Goal: Find contact information: Find contact information

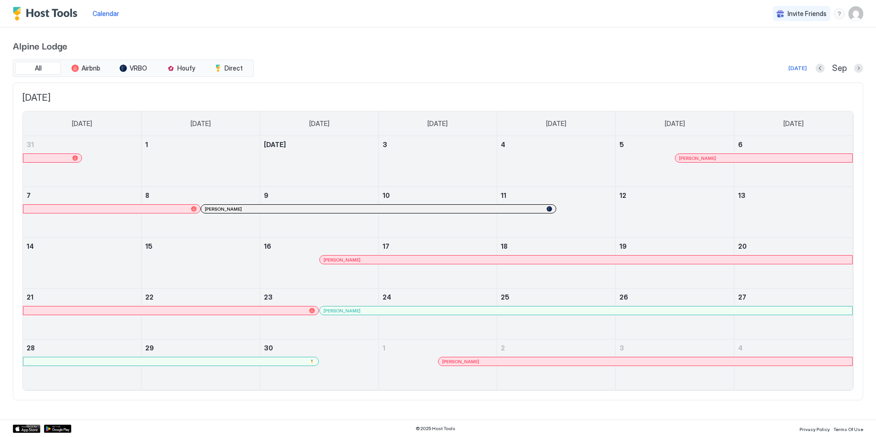
click at [825, 69] on div "Sep" at bounding box center [840, 68] width 48 height 11
click at [821, 70] on button "Previous month" at bounding box center [820, 68] width 9 height 9
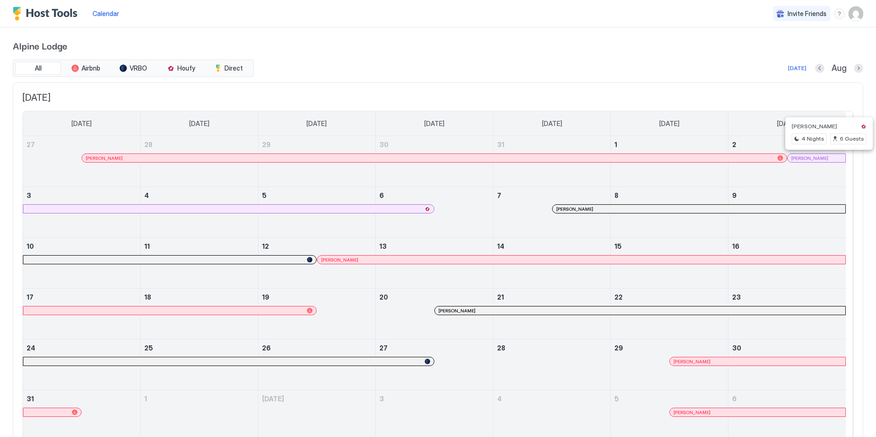
drag, startPoint x: 830, startPoint y: 159, endPoint x: 792, endPoint y: 157, distance: 38.5
click at [792, 157] on div at bounding box center [792, 157] width 7 height 7
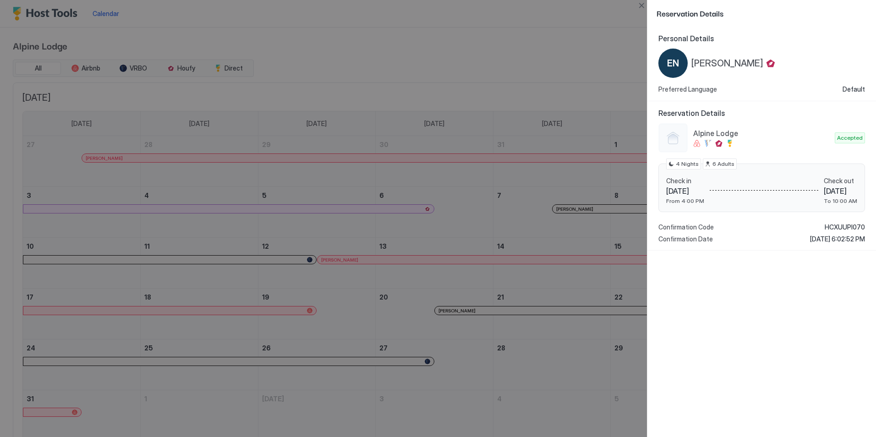
drag, startPoint x: 761, startPoint y: 61, endPoint x: 691, endPoint y: 63, distance: 70.2
click at [691, 63] on div "EN [PERSON_NAME]" at bounding box center [718, 63] width 118 height 29
copy span "[PERSON_NAME]"
click at [485, 59] on div at bounding box center [438, 218] width 876 height 437
drag, startPoint x: 601, startPoint y: 99, endPoint x: 681, endPoint y: 31, distance: 104.3
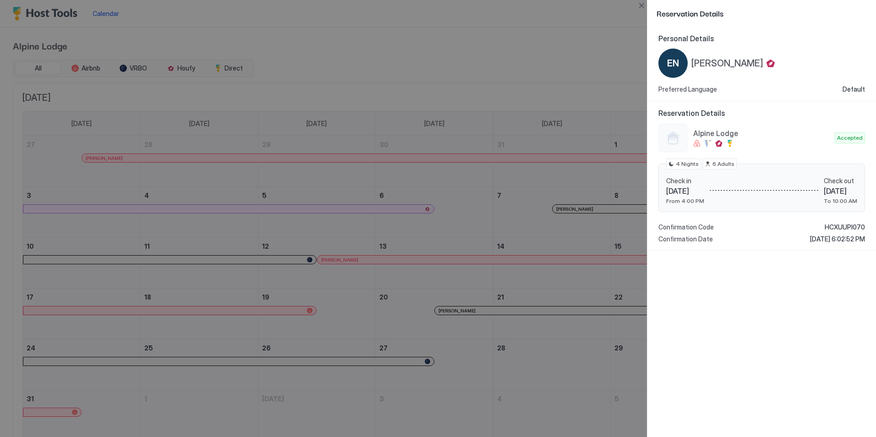
click at [611, 92] on div at bounding box center [438, 218] width 876 height 437
click at [638, 6] on button "Close" at bounding box center [641, 5] width 11 height 11
